Goal: Task Accomplishment & Management: Complete application form

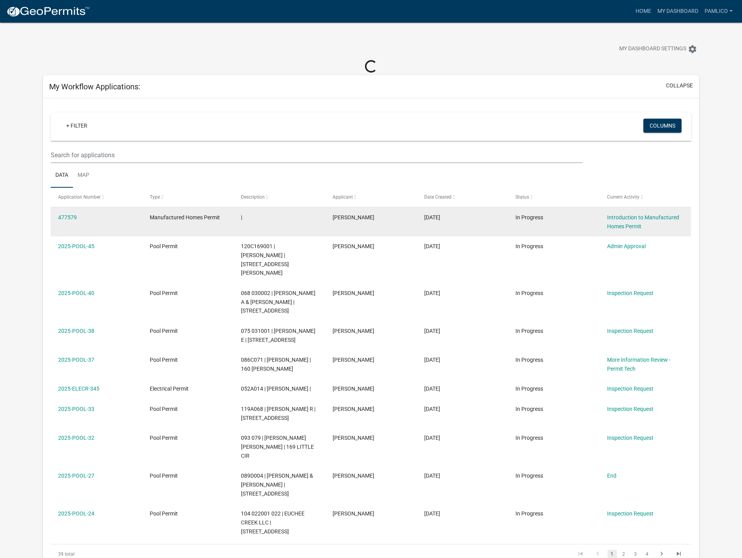
click at [73, 213] on div "477579" at bounding box center [96, 217] width 76 height 9
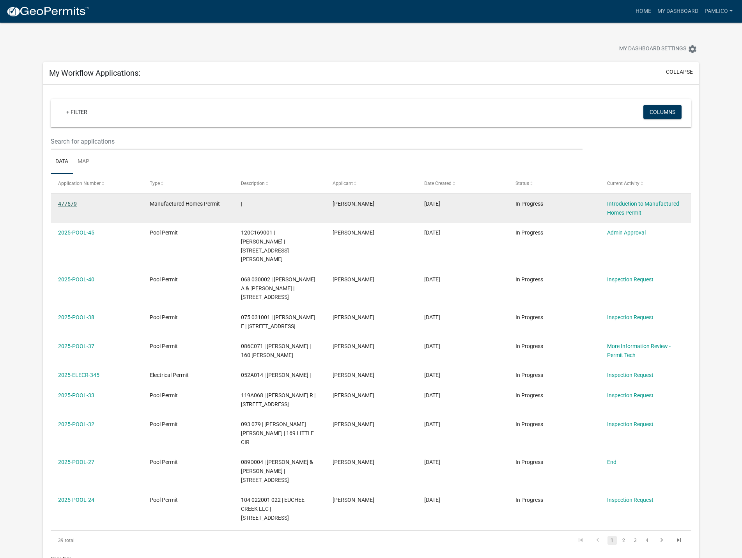
click at [69, 204] on link "477579" at bounding box center [67, 203] width 19 height 6
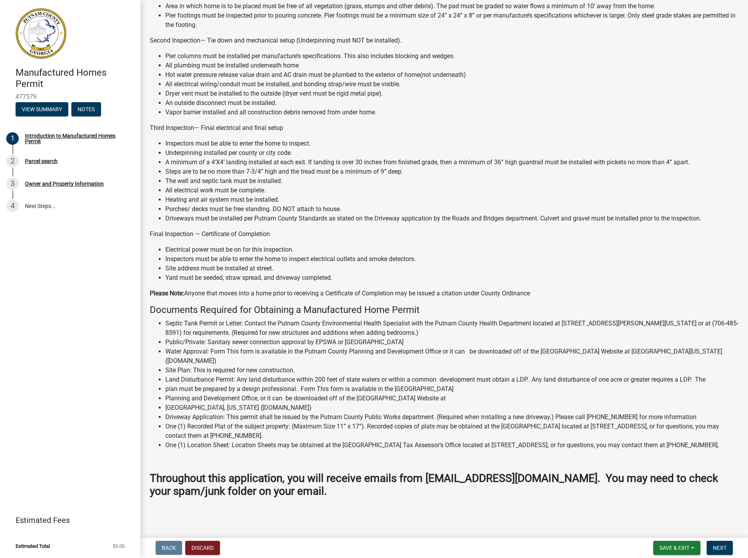
scroll to position [397, 0]
click at [40, 163] on div "Parcel search" at bounding box center [41, 160] width 33 height 5
click at [50, 185] on div "Owner and Property Information" at bounding box center [64, 183] width 79 height 5
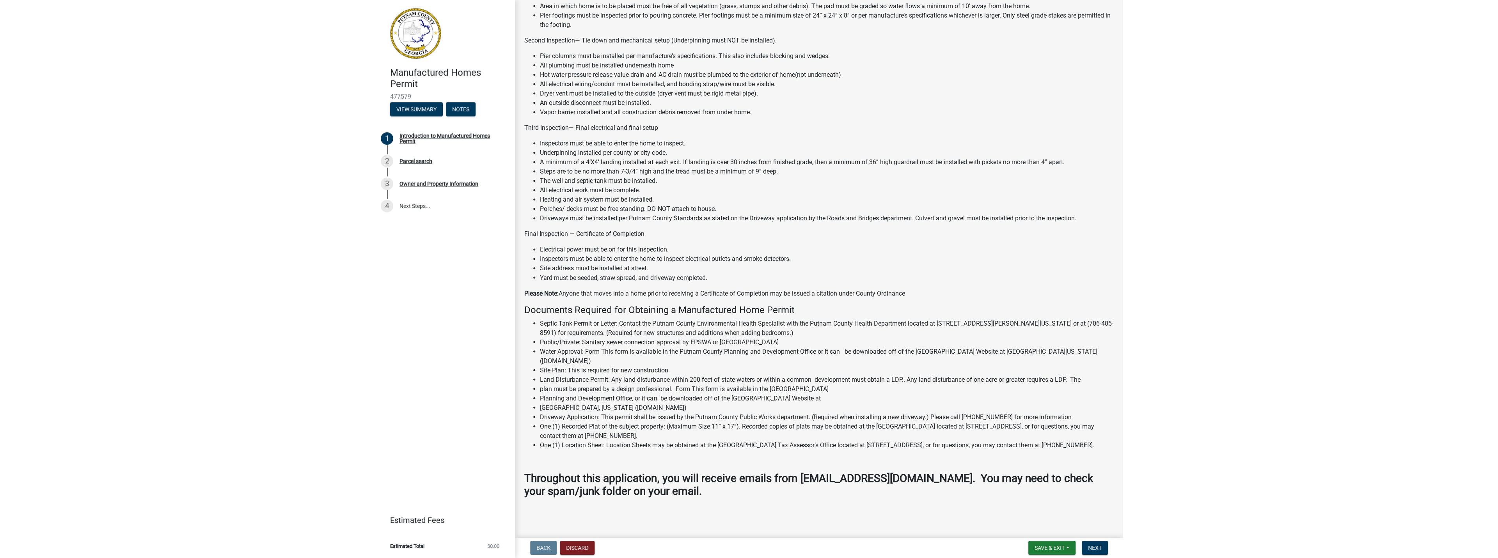
scroll to position [261, 0]
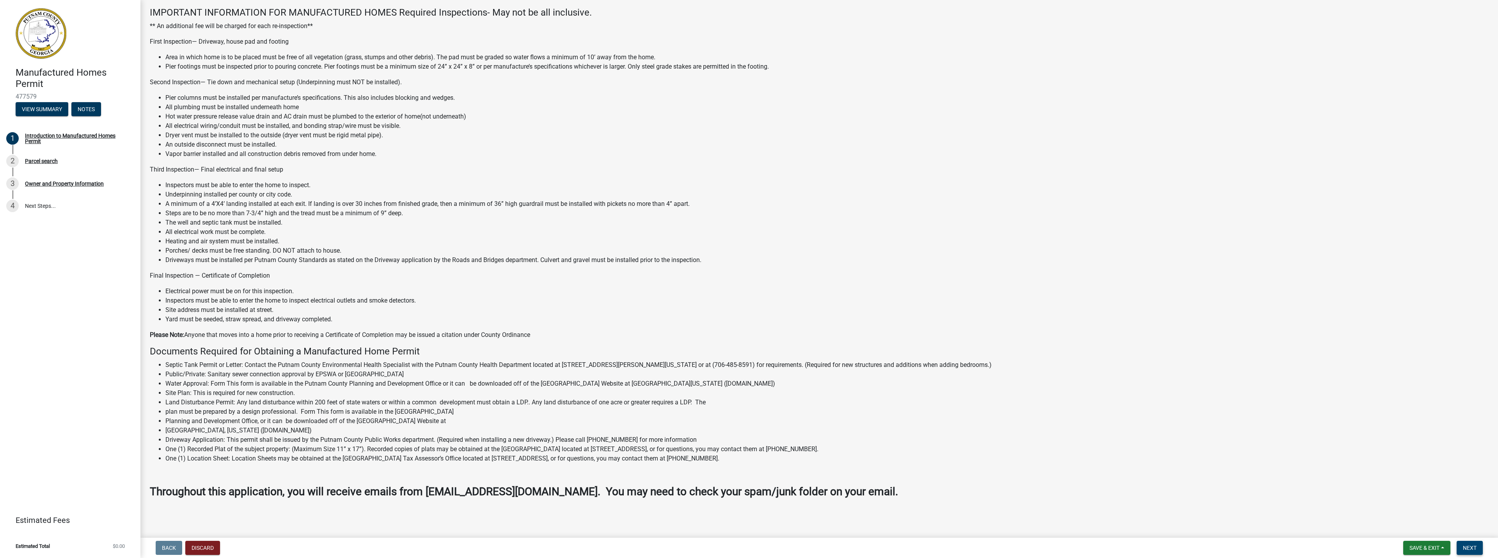
click at [742, 550] on span "Next" at bounding box center [1470, 548] width 14 height 6
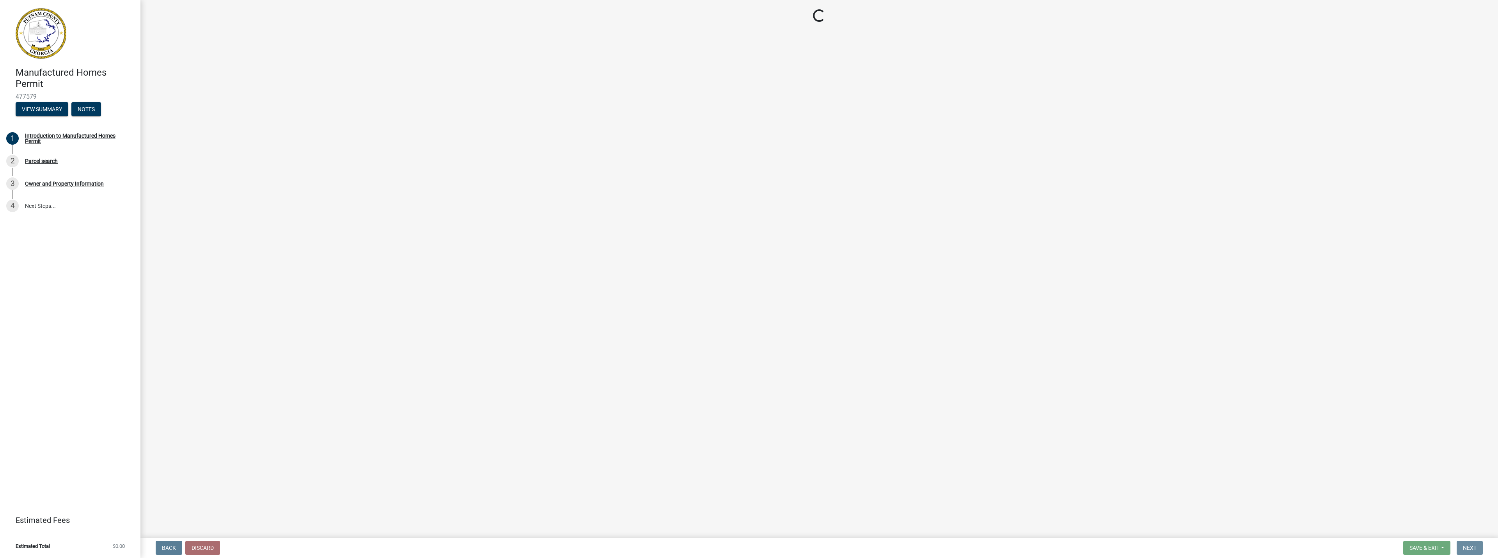
scroll to position [0, 0]
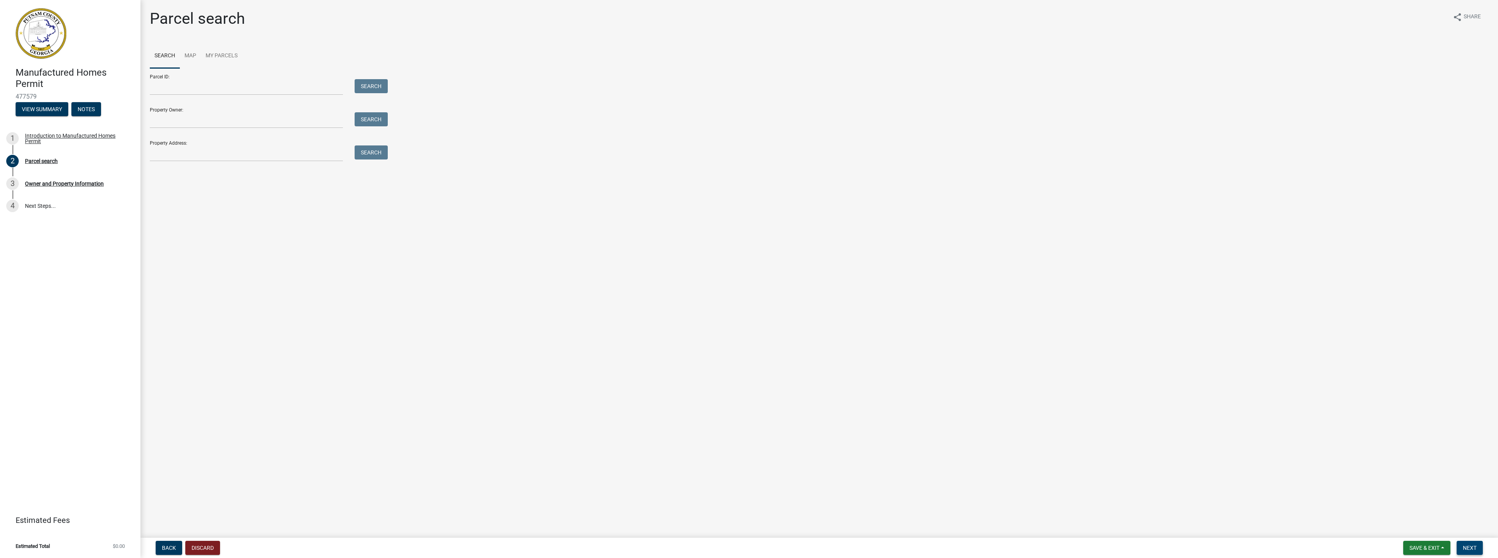
click at [742, 550] on span "Next" at bounding box center [1470, 548] width 14 height 6
click at [245, 81] on input "Parcel ID:" at bounding box center [246, 87] width 193 height 16
type input "1"
click at [374, 155] on button "Search" at bounding box center [371, 152] width 33 height 14
drag, startPoint x: 146, startPoint y: 156, endPoint x: 114, endPoint y: 158, distance: 32.4
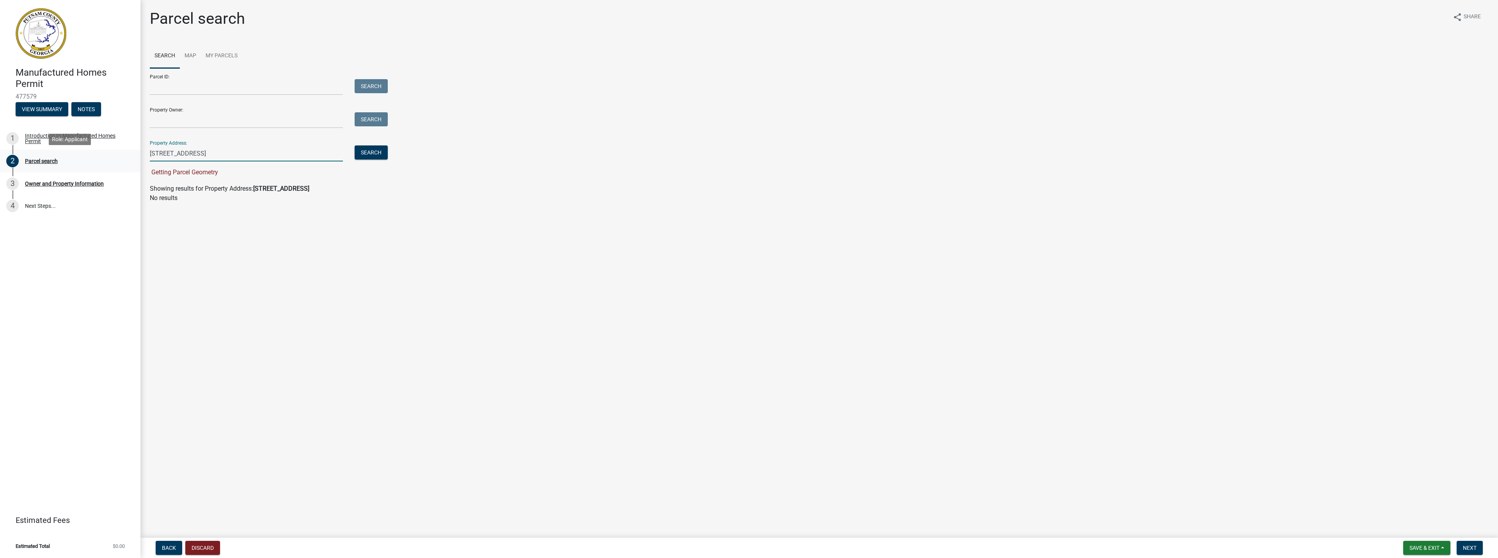
click at [114, 158] on div "Manufactured Homes Permit 477579 View Summary Notes 1 Introduction to Manufactu…" at bounding box center [749, 279] width 1498 height 558
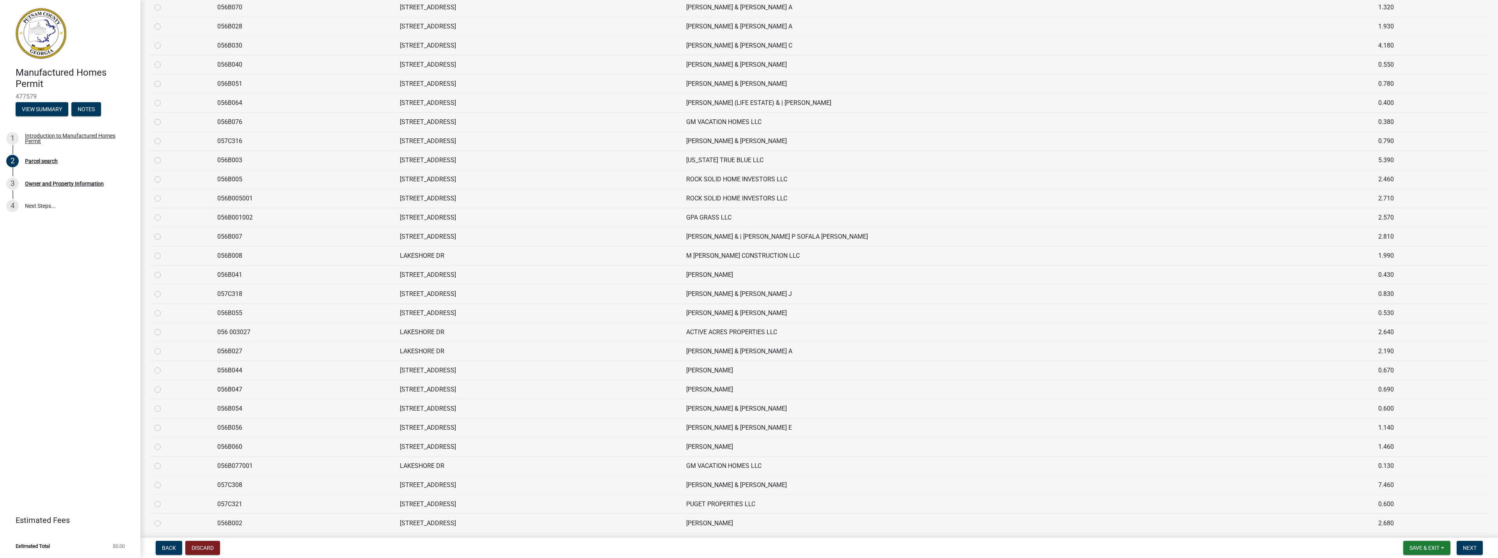
scroll to position [1076, 0]
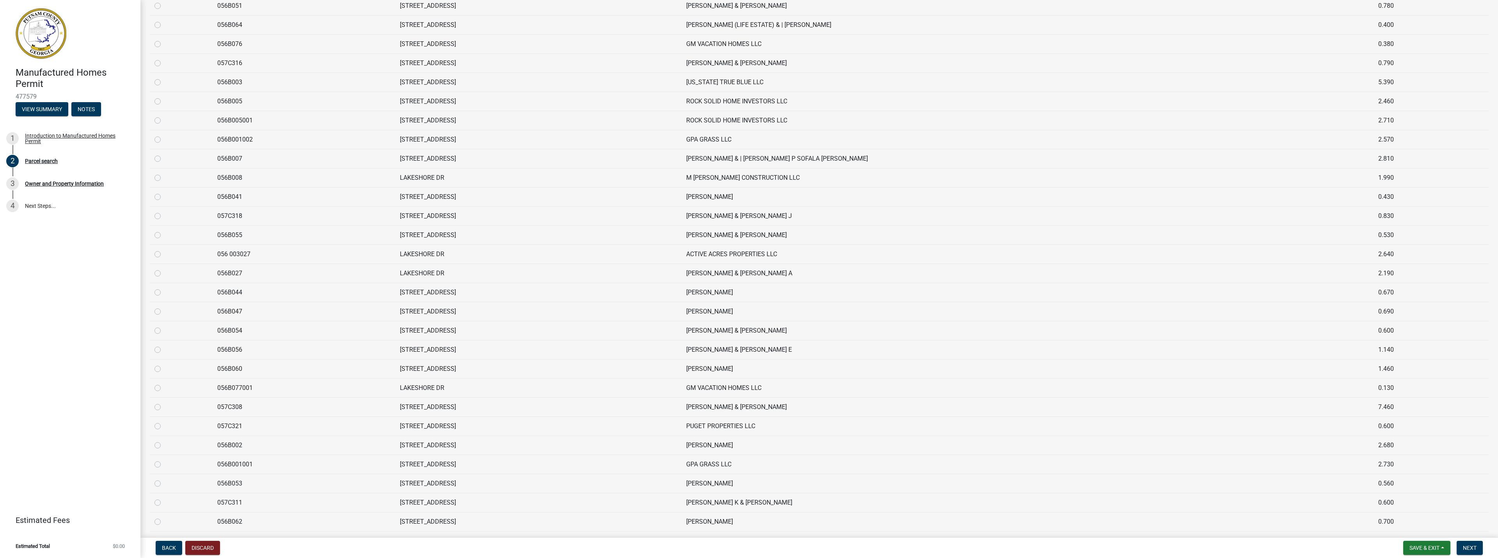
type input "lakeshore dr"
click at [164, 460] on label at bounding box center [164, 460] width 0 height 0
click at [164, 465] on input "radio" at bounding box center [166, 462] width 5 height 5
radio input "true"
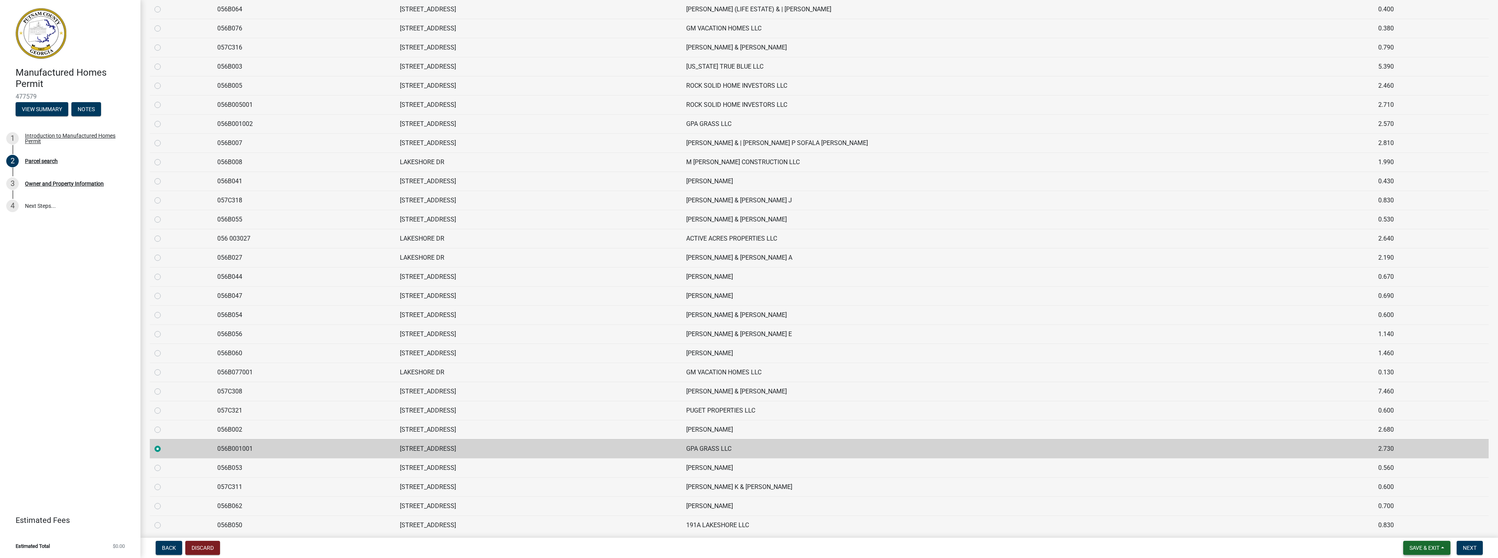
scroll to position [1060, 0]
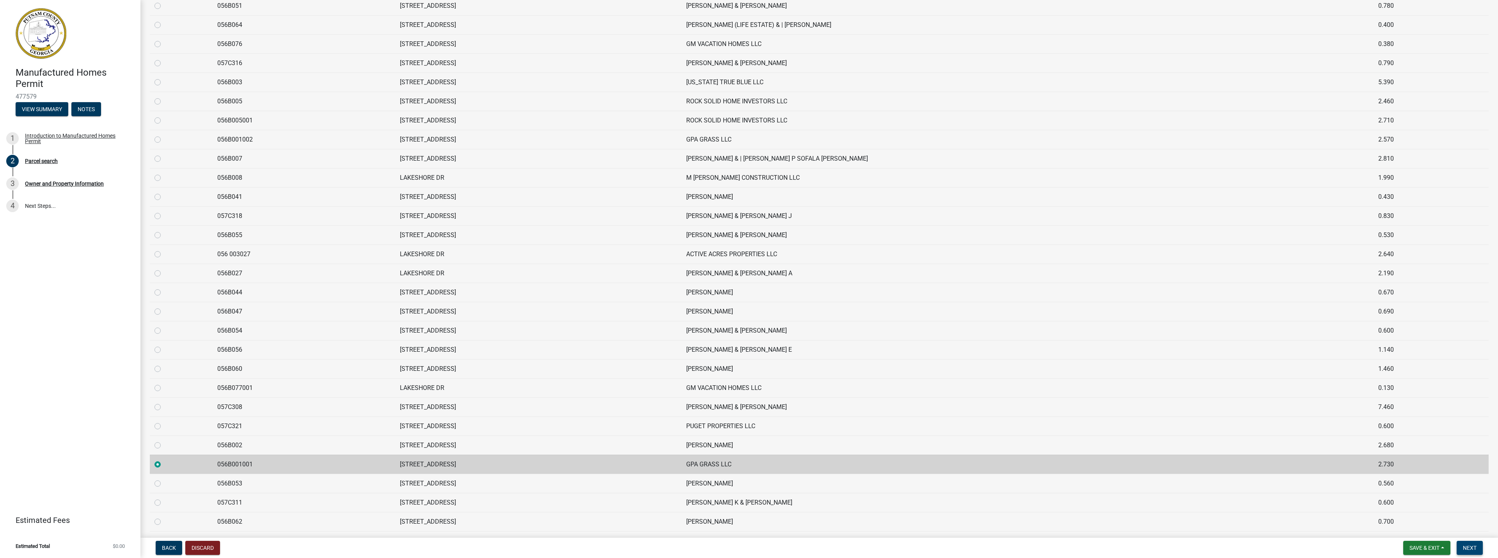
click at [742, 544] on button "Next" at bounding box center [1469, 548] width 26 height 14
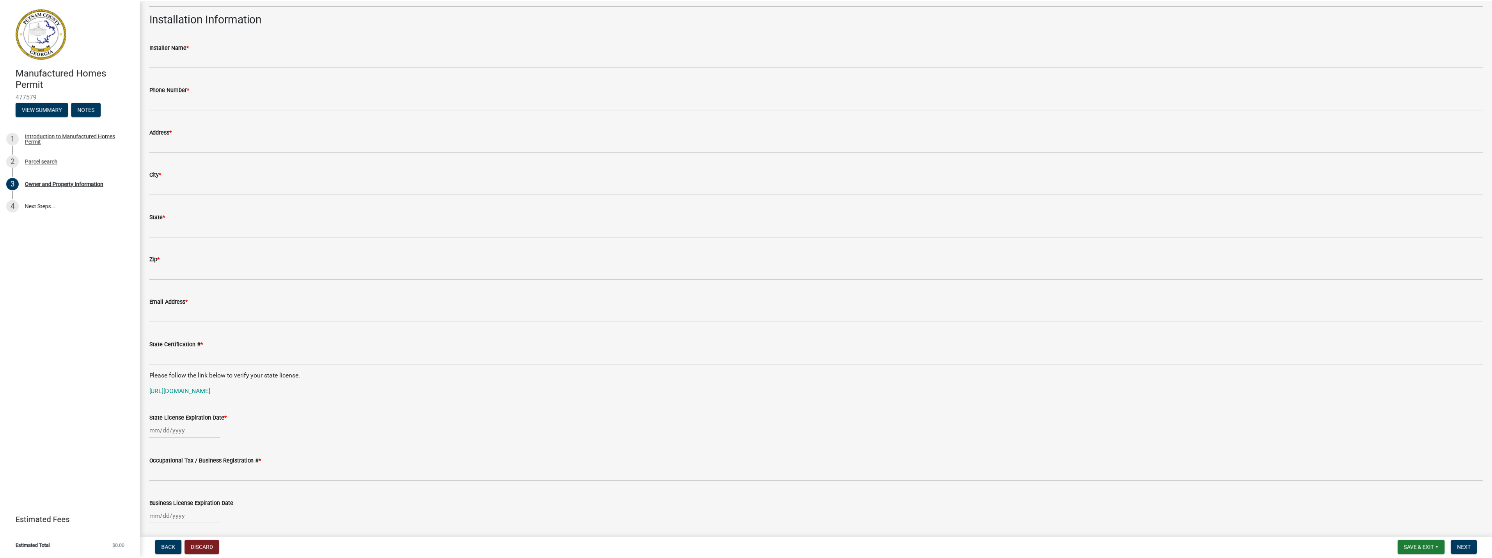
scroll to position [183, 0]
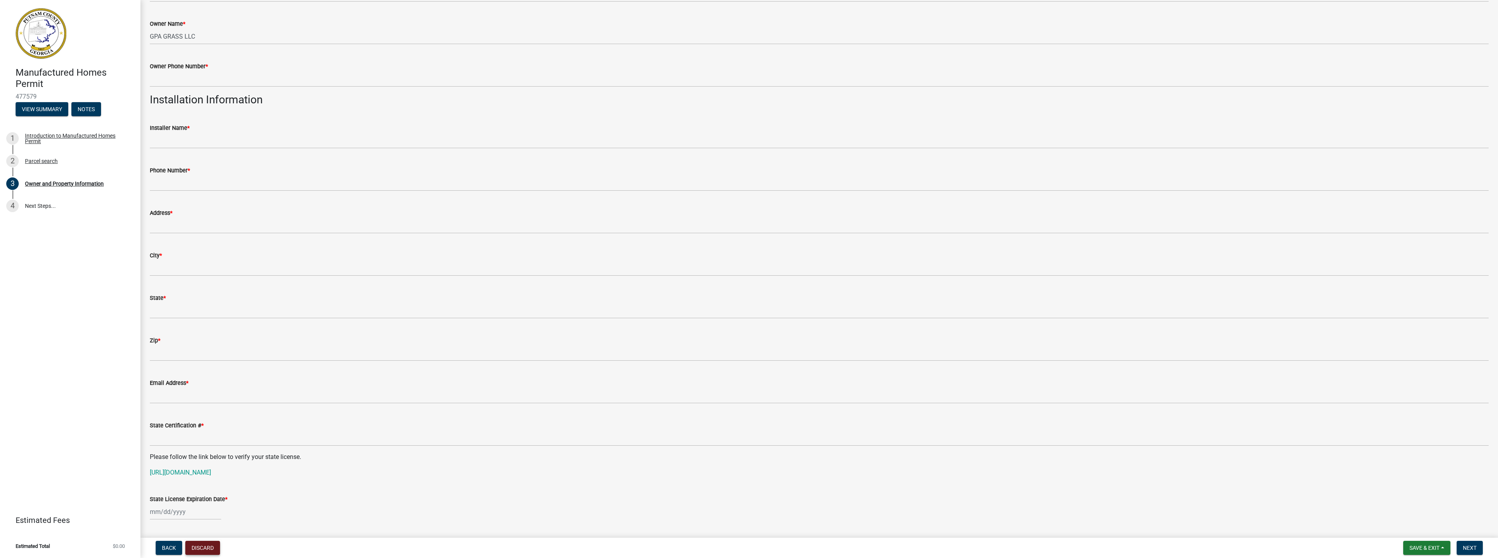
click at [197, 545] on button "Discard" at bounding box center [202, 548] width 35 height 14
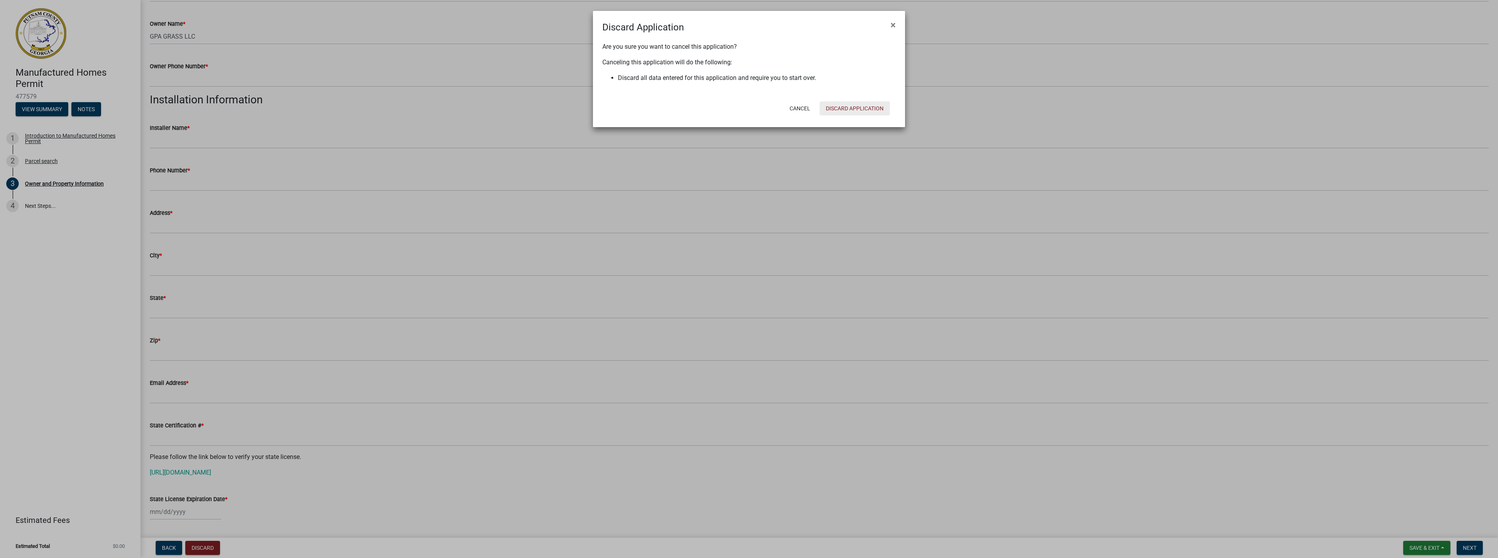
click at [742, 108] on button "Discard Application" at bounding box center [855, 108] width 70 height 14
